Goal: Task Accomplishment & Management: Use online tool/utility

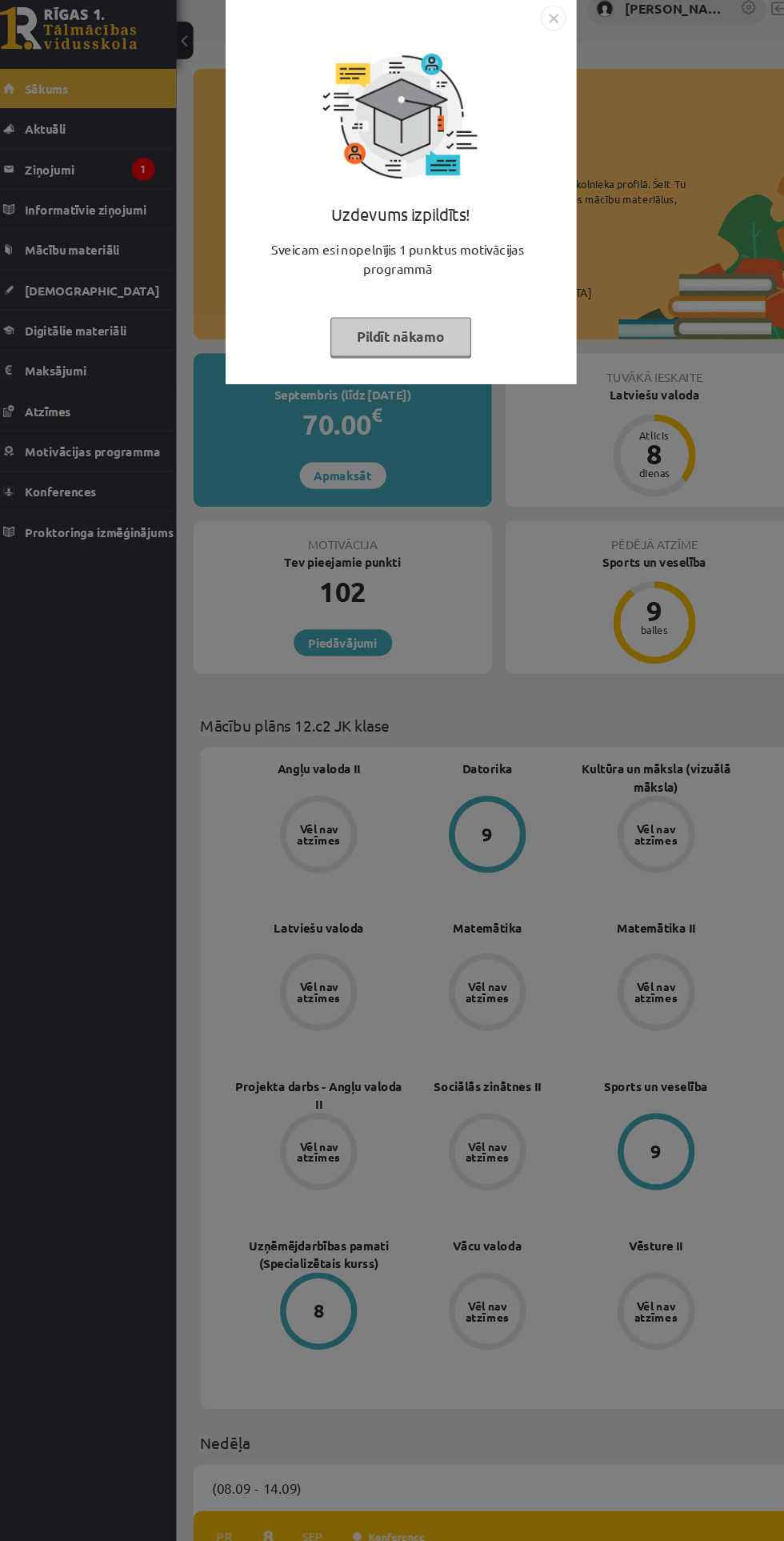
click at [357, 334] on button "Pildīt nākamo" at bounding box center [392, 336] width 131 height 36
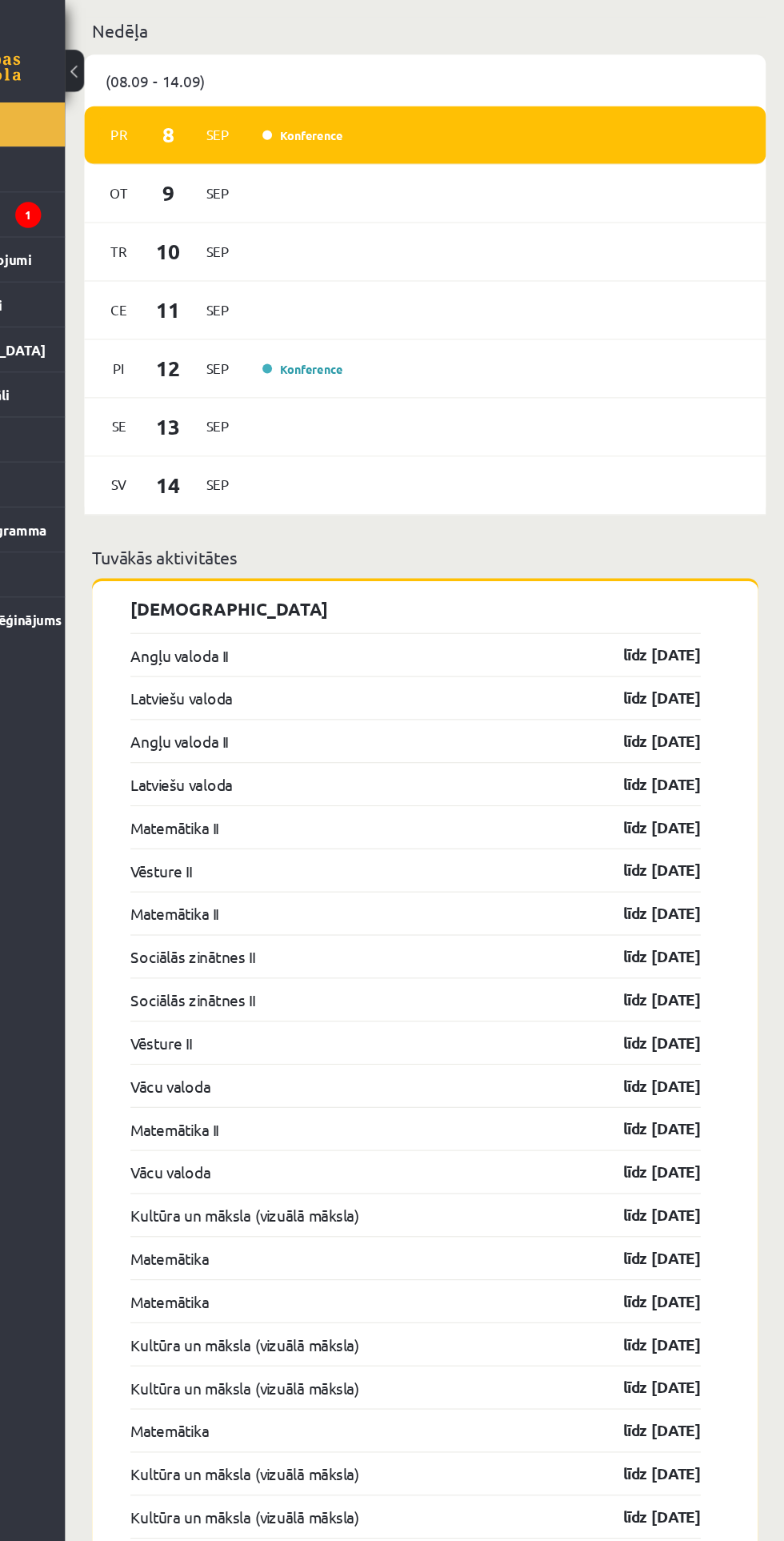
scroll to position [1275, 0]
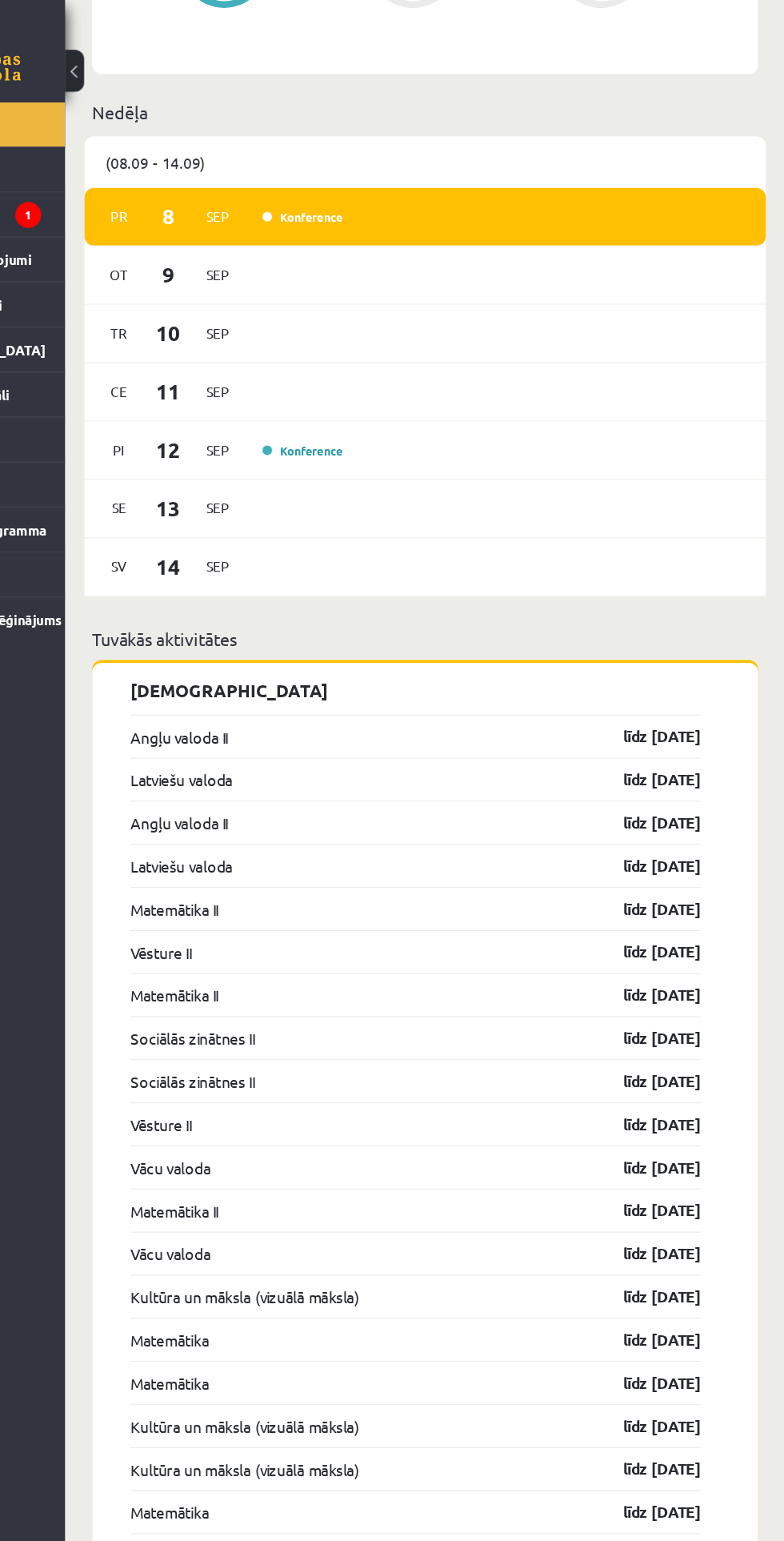
click at [296, 606] on link "Angļu valoda II" at bounding box center [277, 615] width 82 height 19
